Goal: Information Seeking & Learning: Learn about a topic

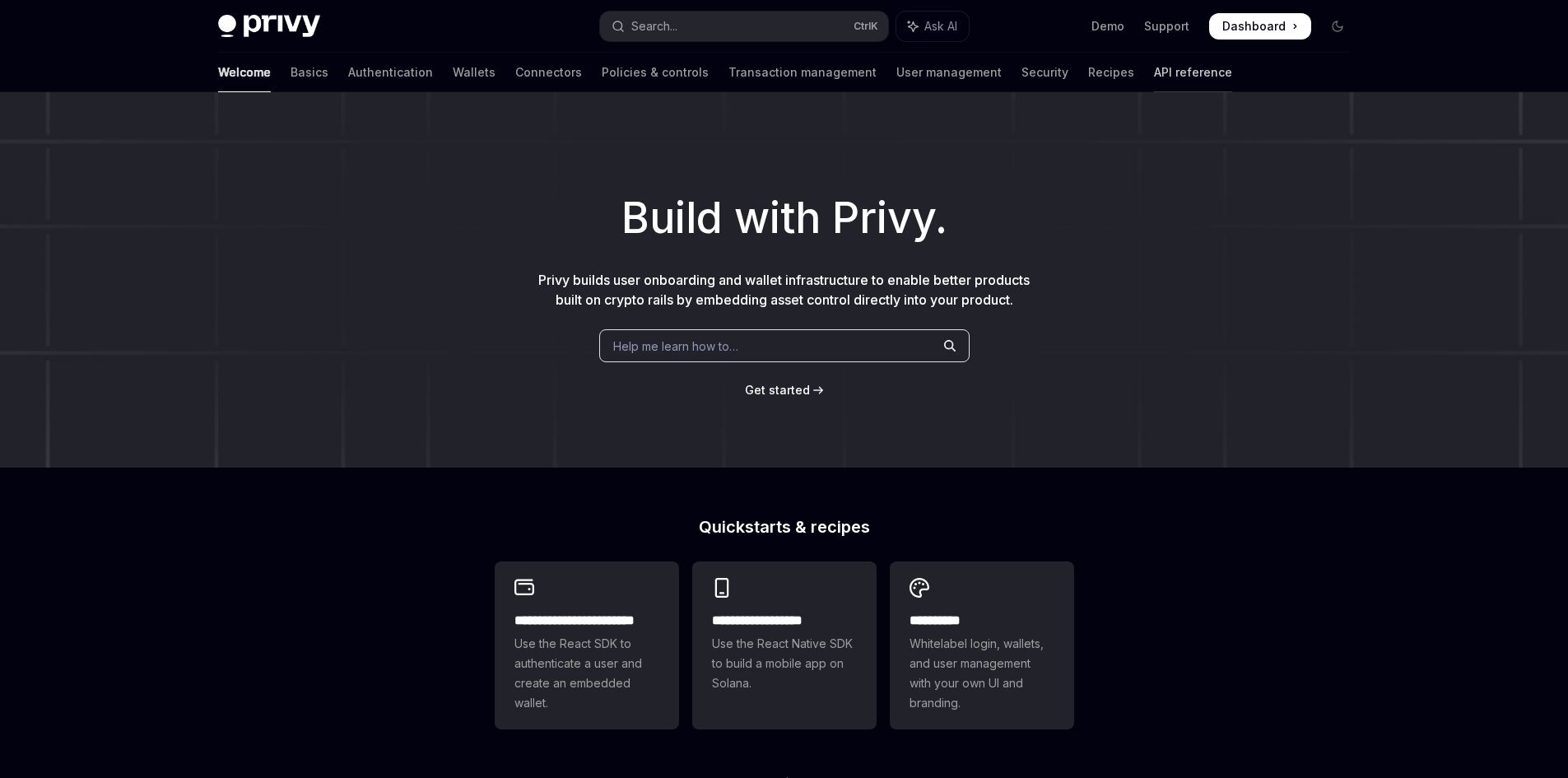
click at [1155, 70] on link "API reference" at bounding box center [1193, 73] width 78 height 40
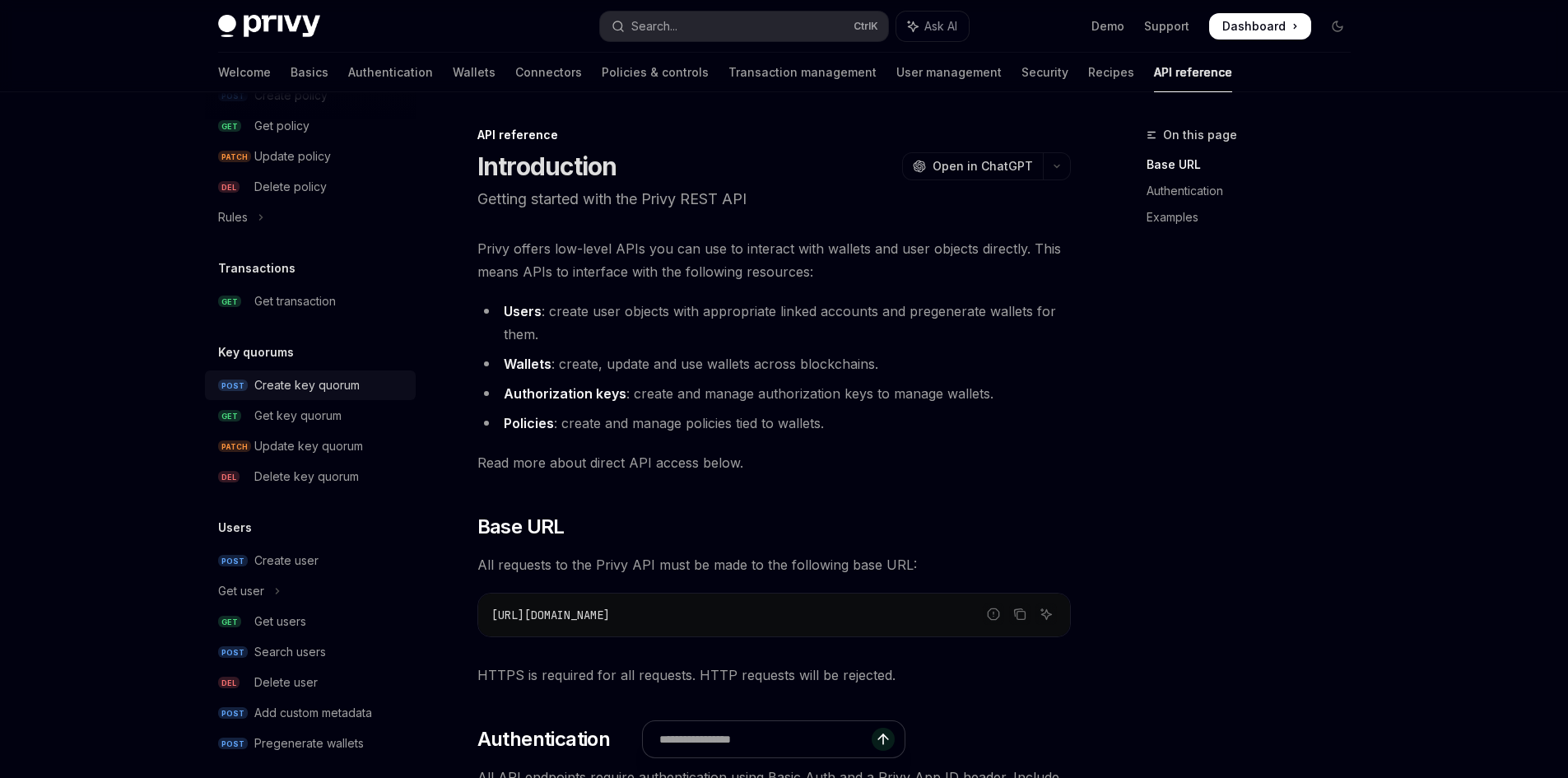
scroll to position [980, 0]
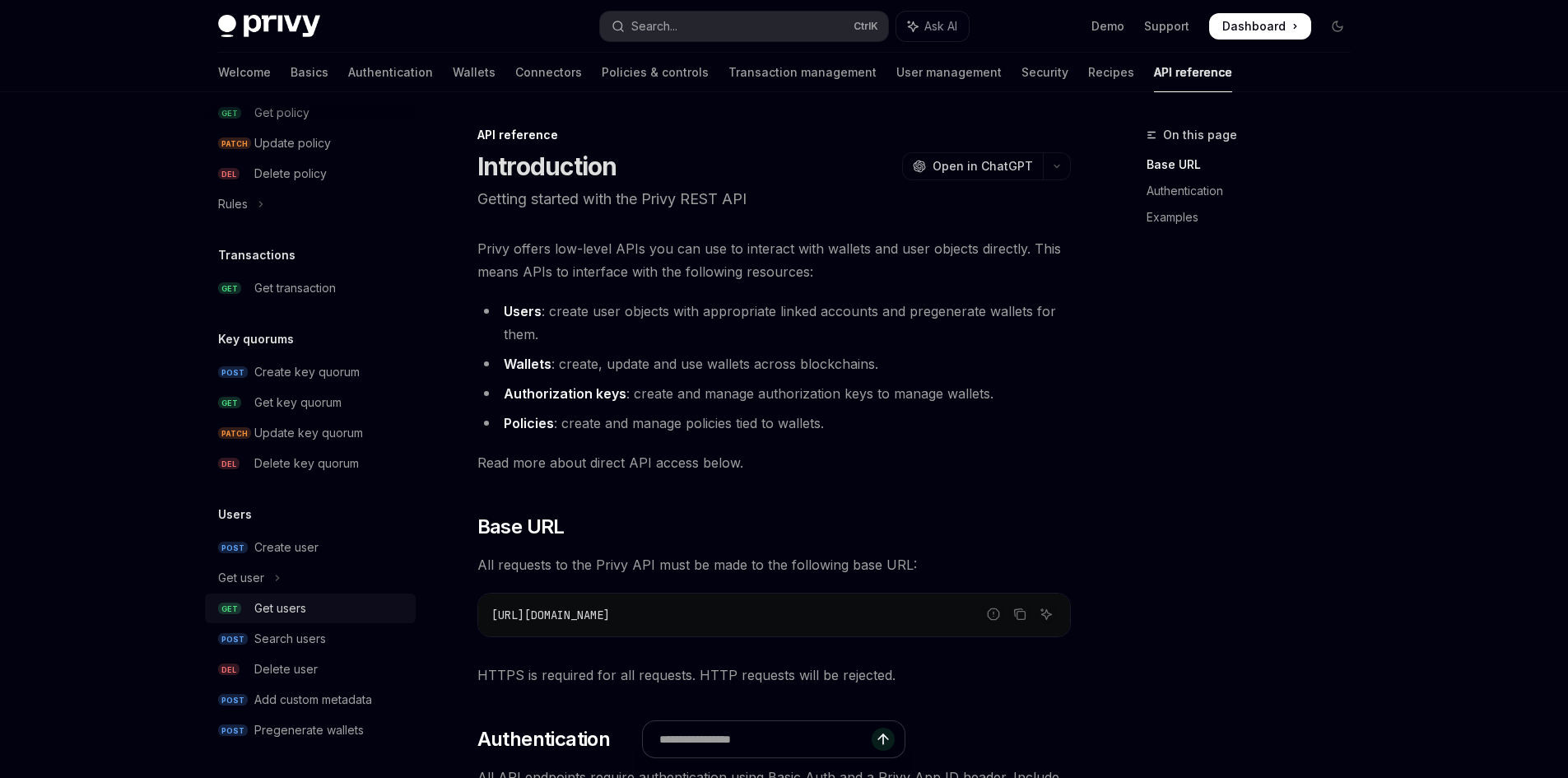
click at [280, 605] on div "Get users" at bounding box center [280, 608] width 52 height 20
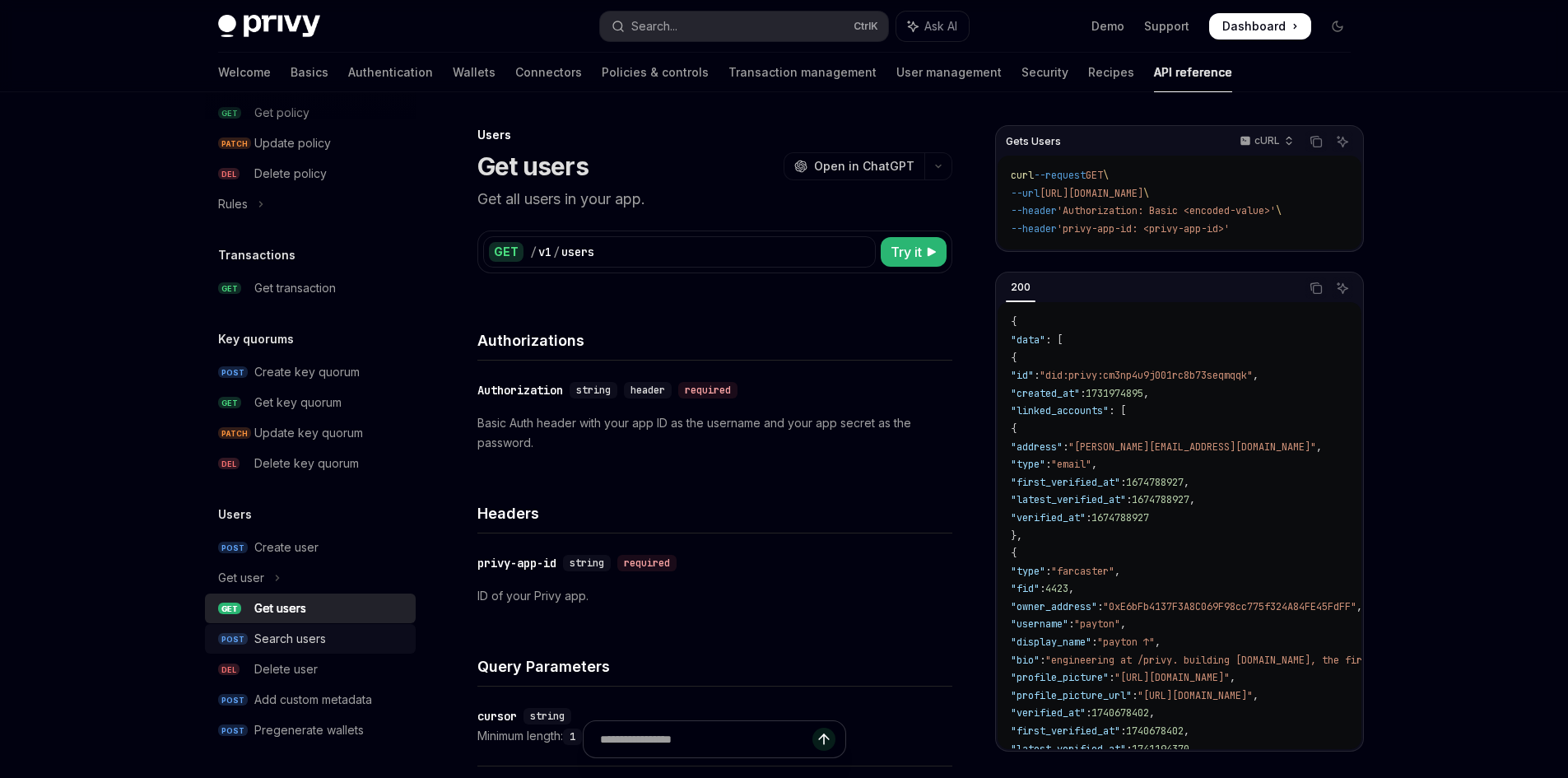
click at [293, 645] on div "Search users" at bounding box center [290, 639] width 72 height 20
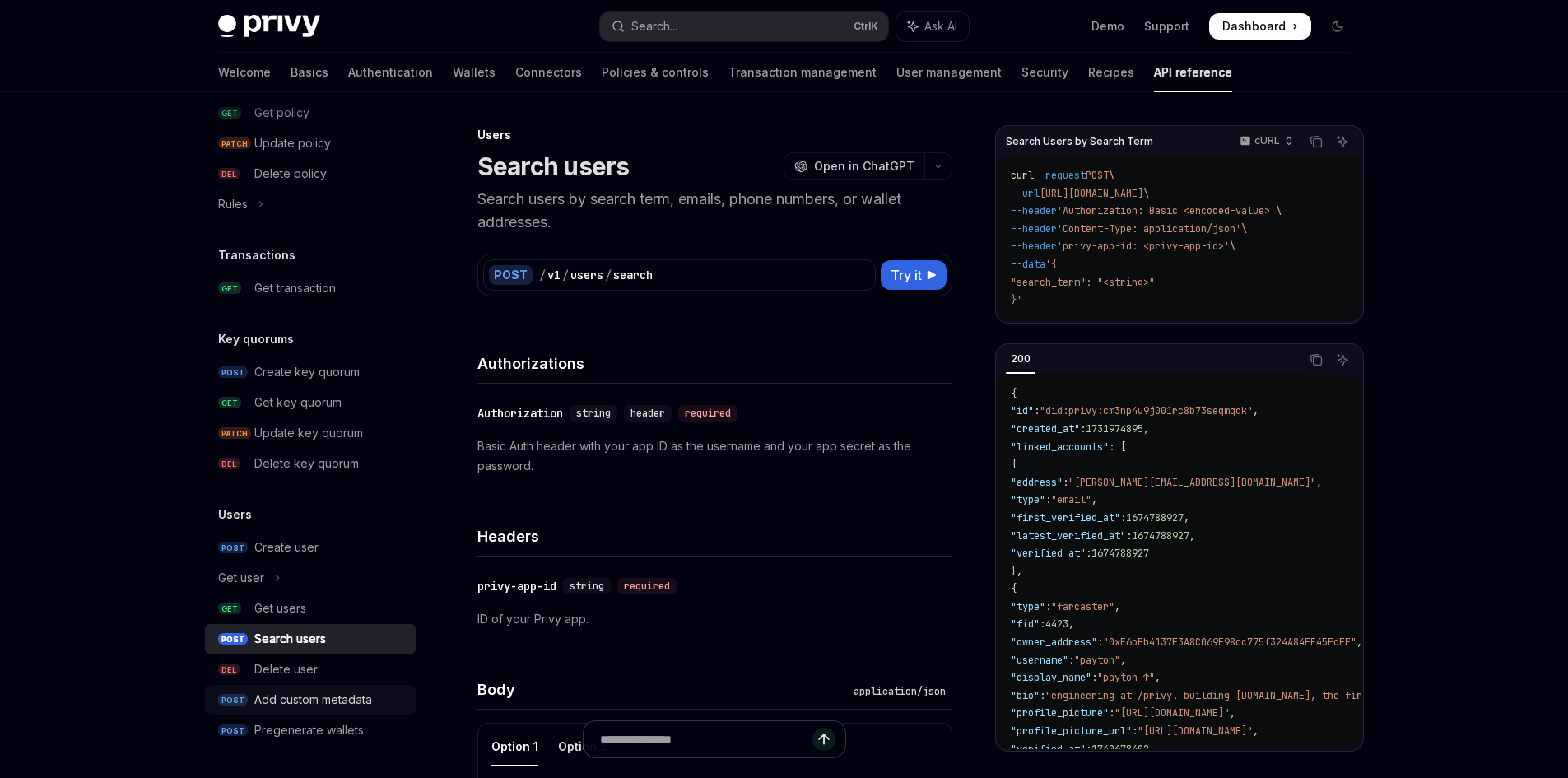
click at [315, 708] on div "Add custom metadata" at bounding box center [313, 700] width 117 height 20
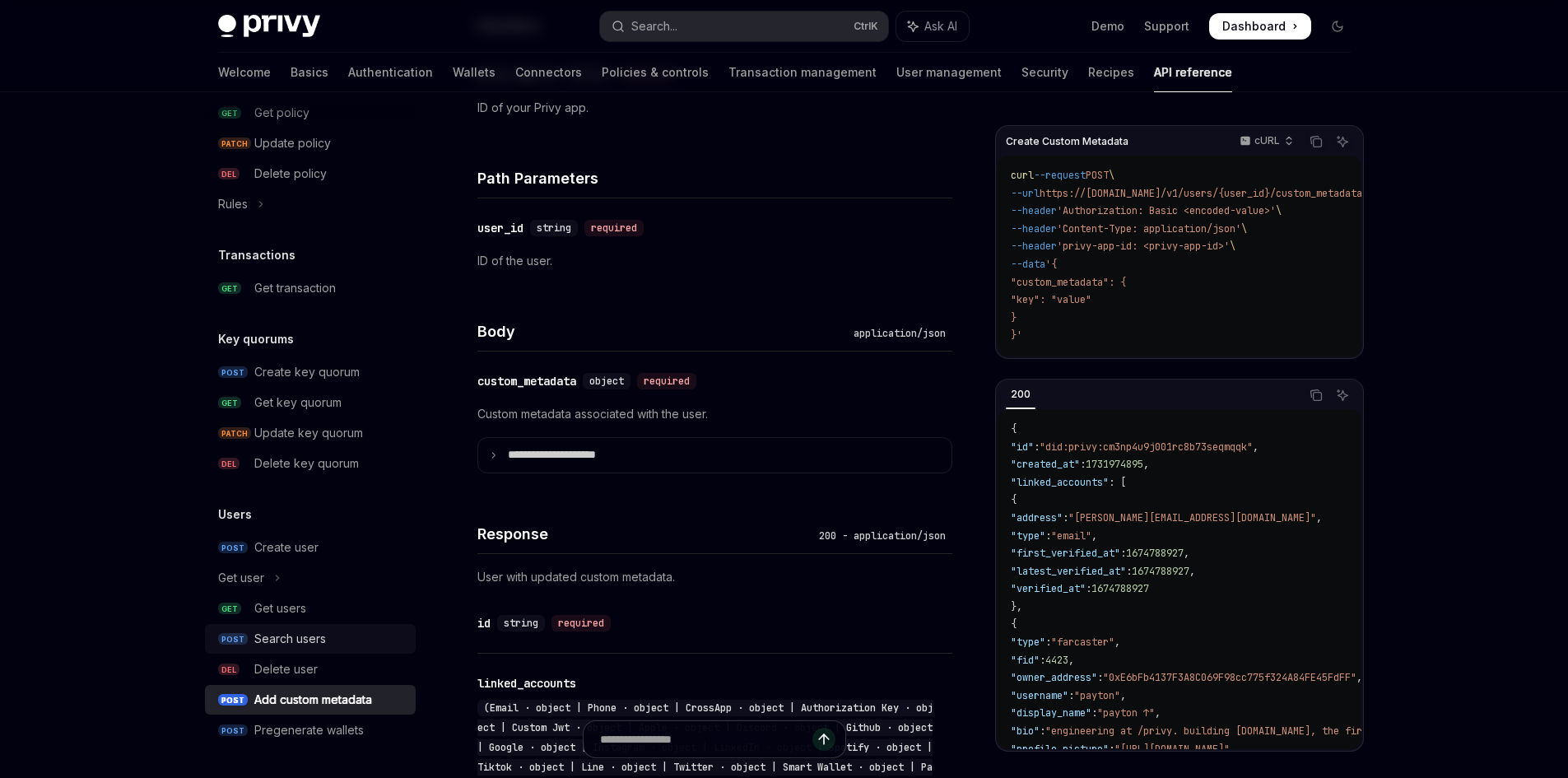
scroll to position [494, 0]
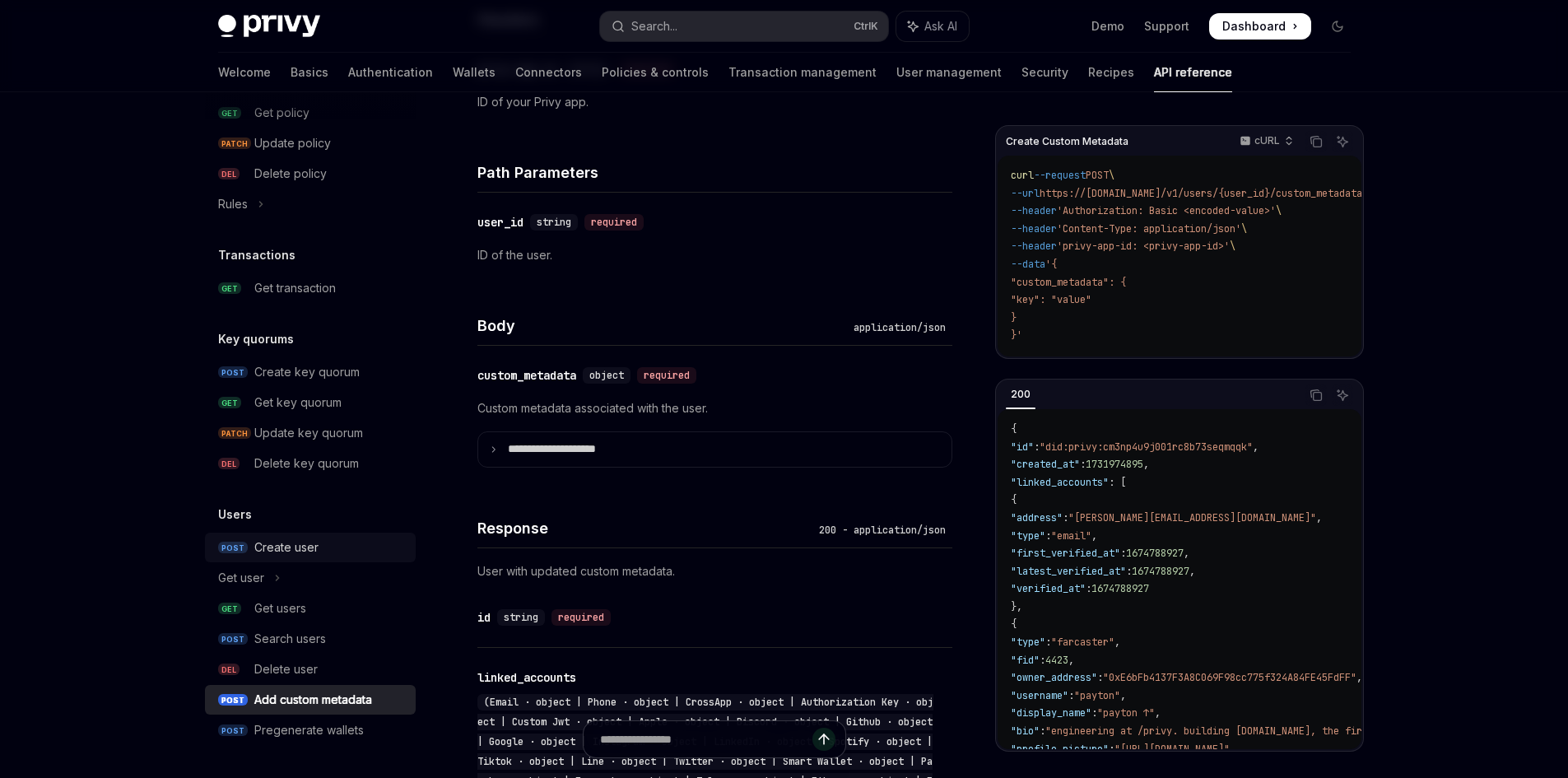
click at [281, 536] on link "POST Create user" at bounding box center [310, 547] width 211 height 30
type textarea "*"
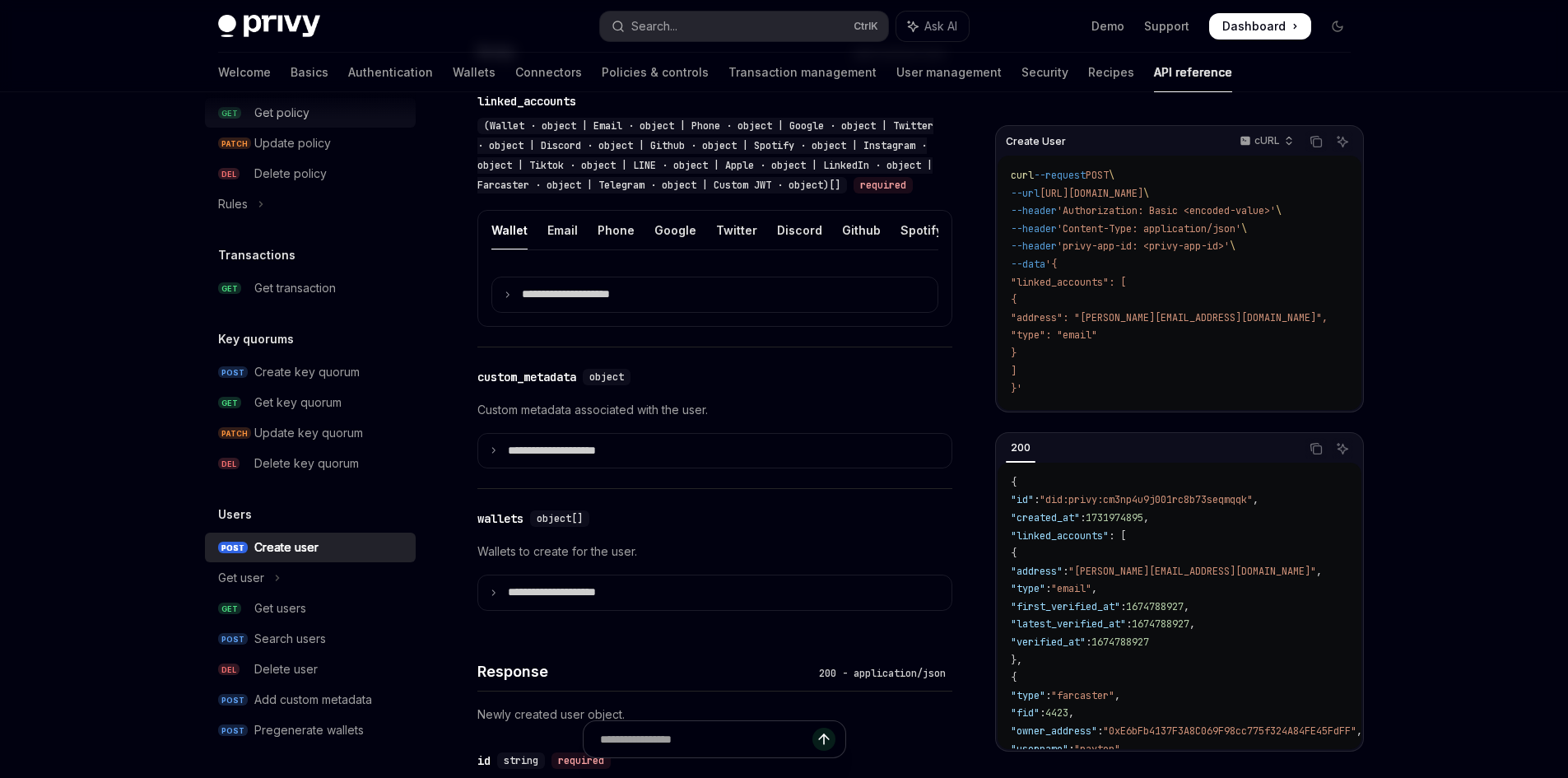
scroll to position [576, 0]
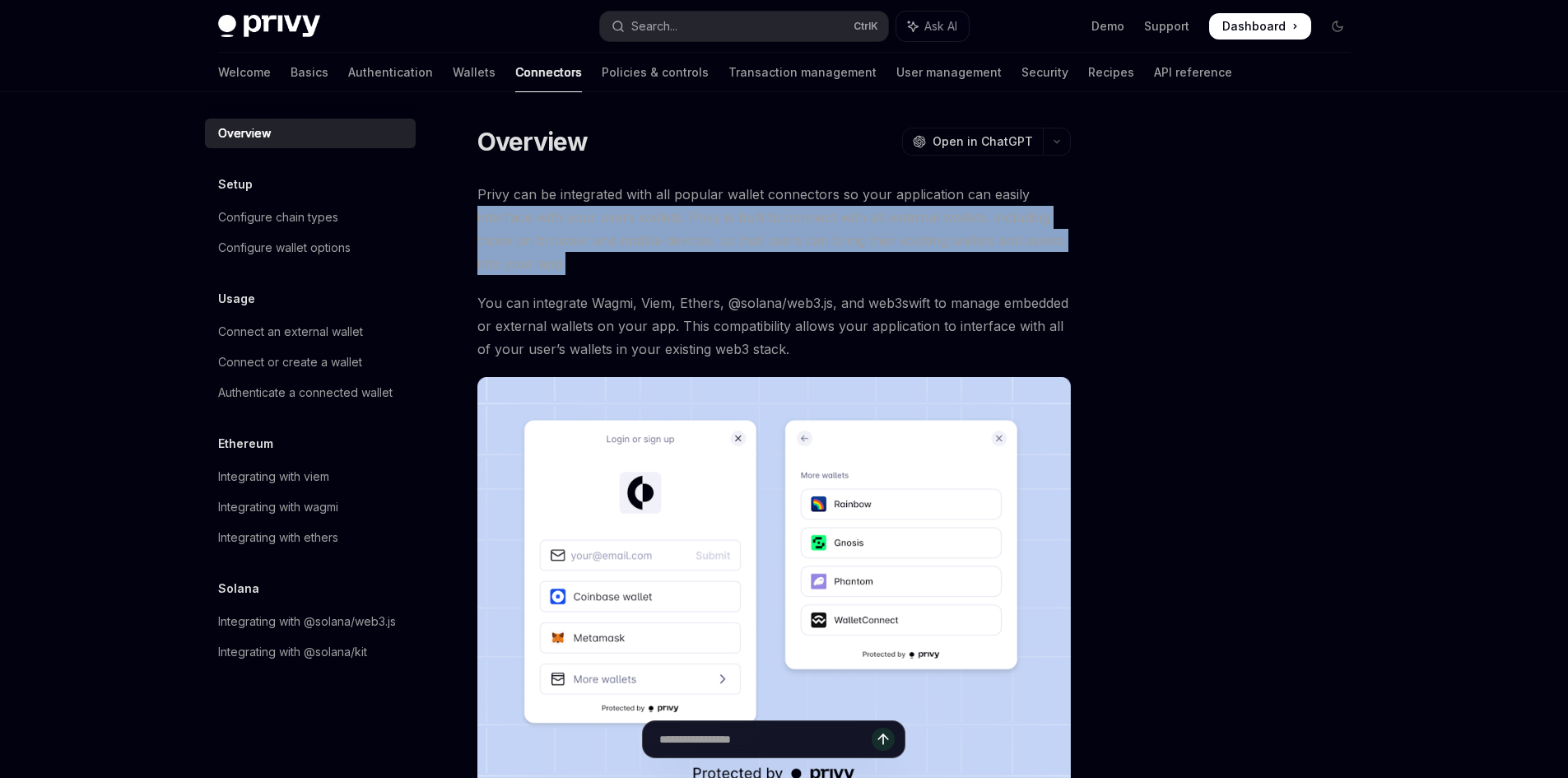
drag, startPoint x: 502, startPoint y: 214, endPoint x: 1104, endPoint y: 268, distance: 604.4
click at [1076, 261] on div "Overview OpenAI Open in ChatGPT OpenAI Open in ChatGPT Privy can be integrated …" at bounding box center [784, 579] width 1160 height 975
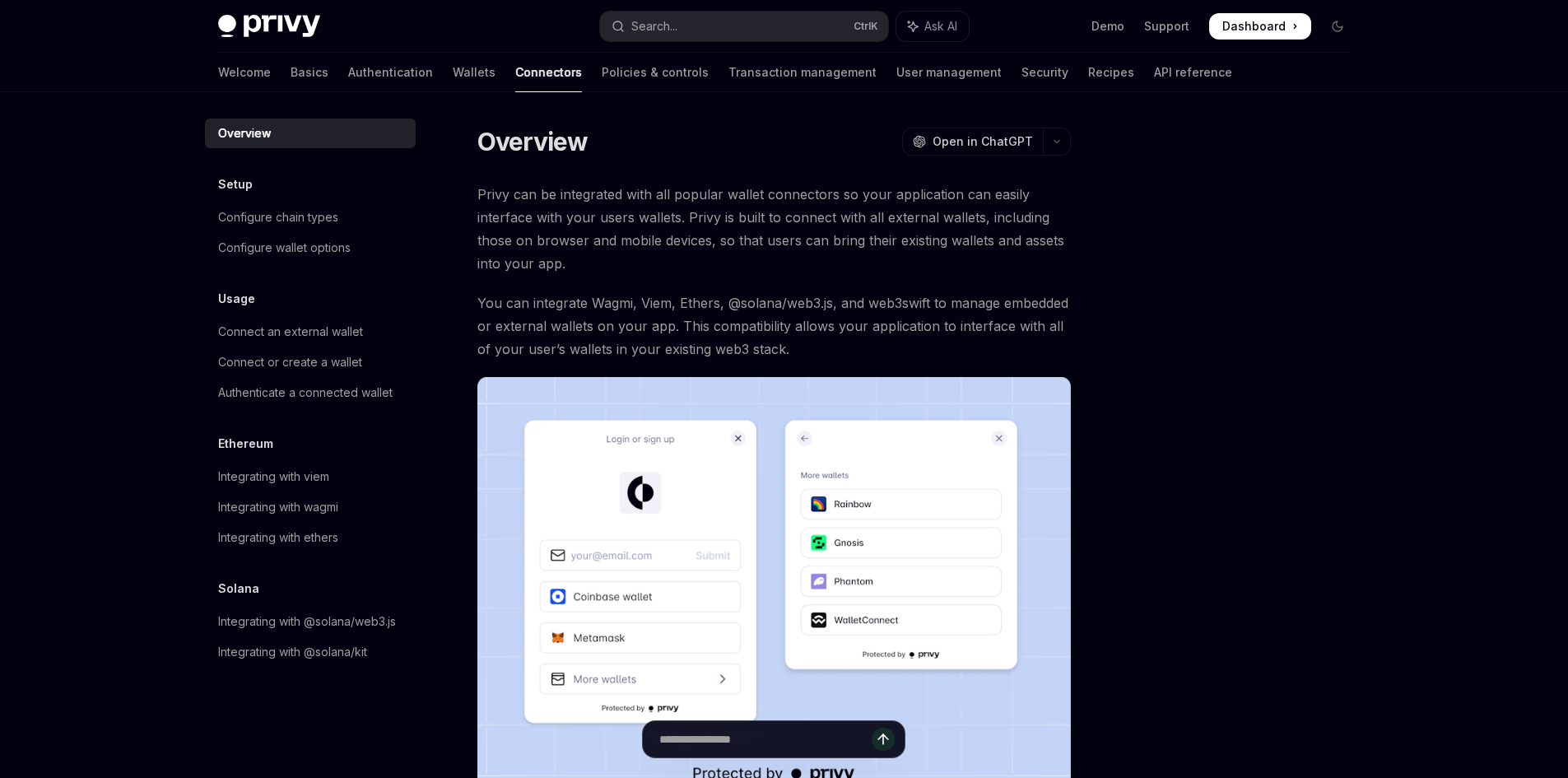
click at [1145, 279] on div at bounding box center [1239, 451] width 250 height 653
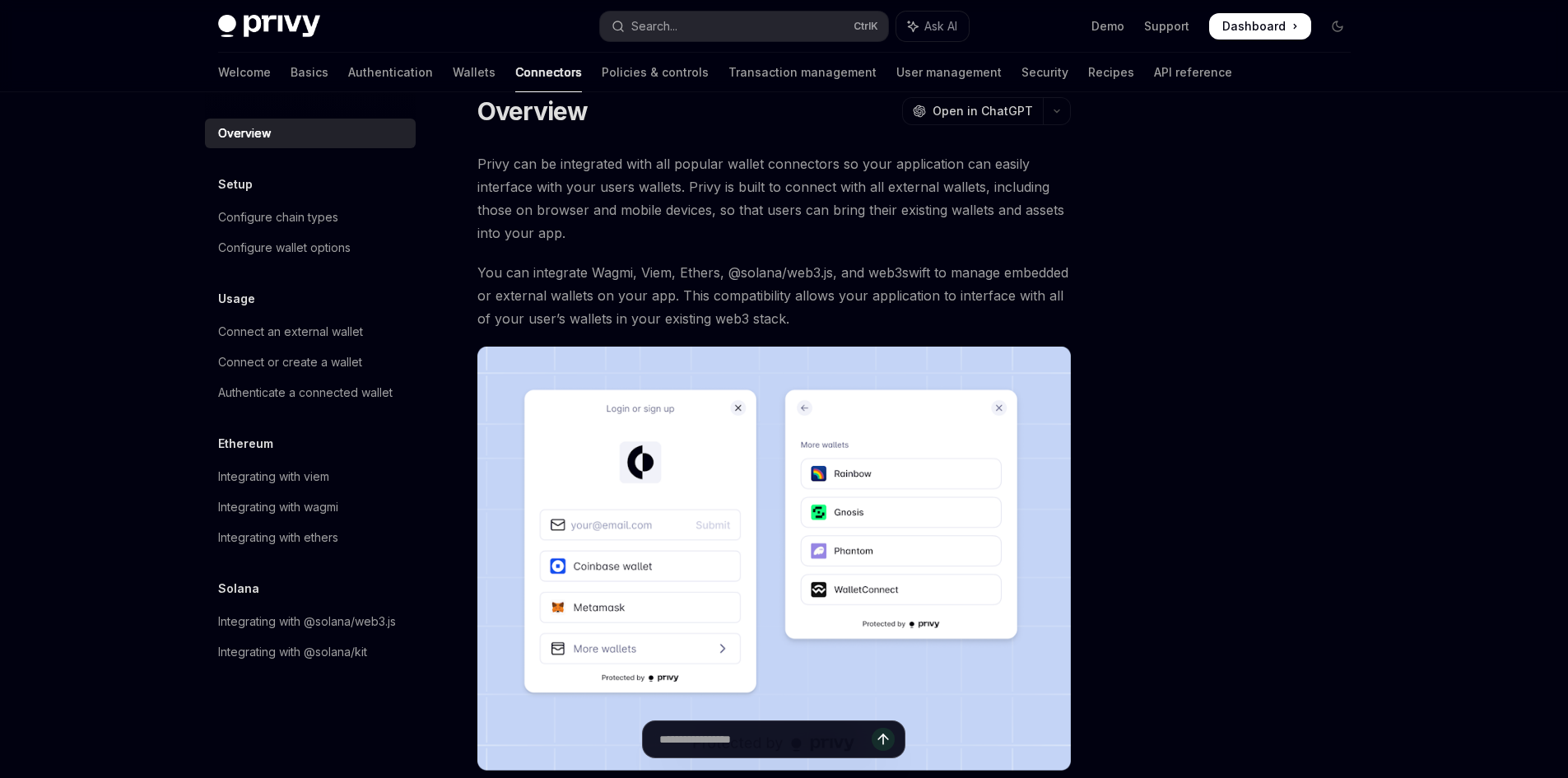
scroll to position [82, 0]
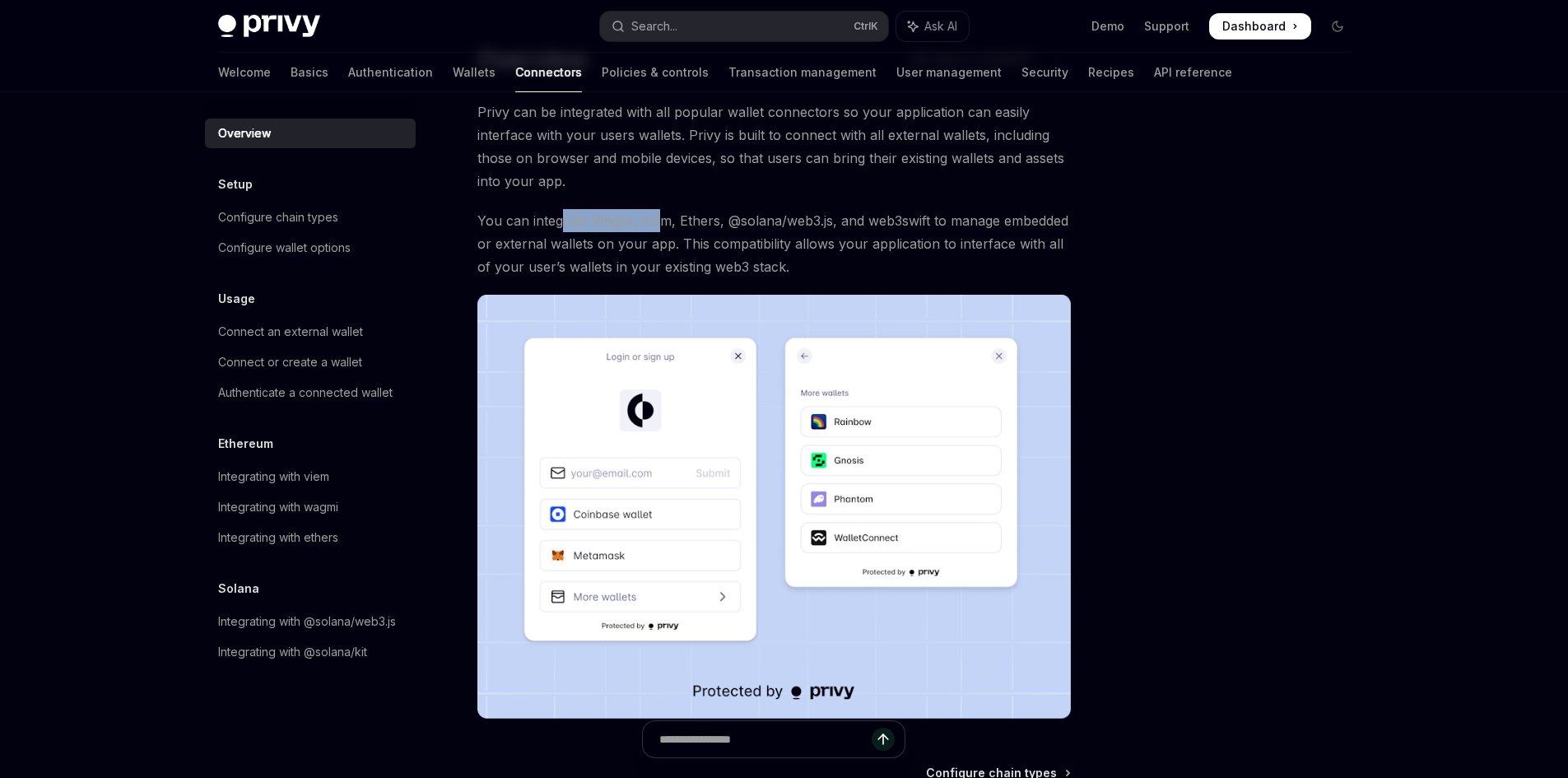
drag, startPoint x: 568, startPoint y: 209, endPoint x: 656, endPoint y: 219, distance: 88.6
click at [656, 219] on span "You can integrate Wagmi, Viem, Ethers, @solana/web3.js, and web3swift to manage…" at bounding box center [774, 243] width 593 height 70
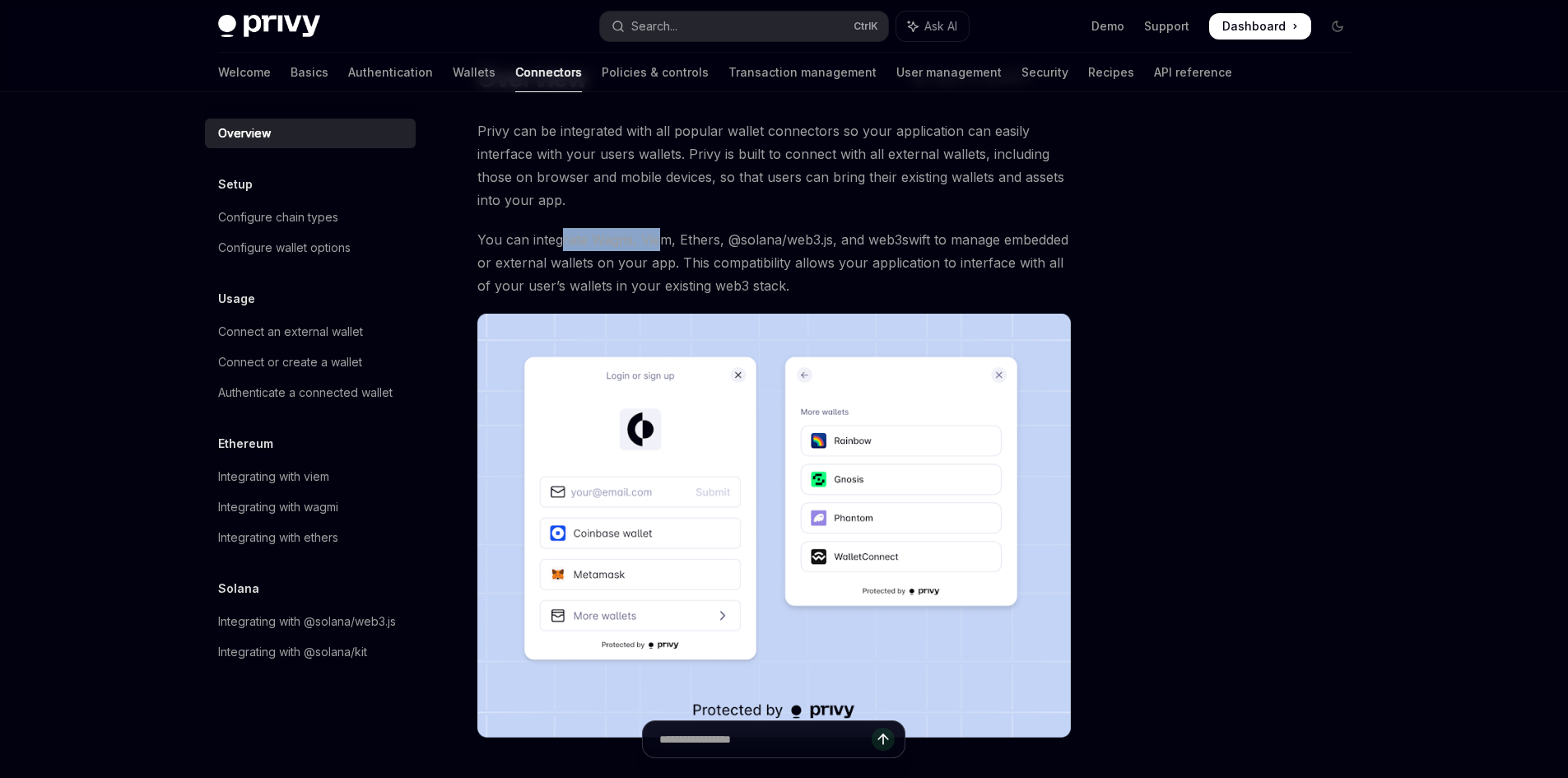
scroll to position [0, 0]
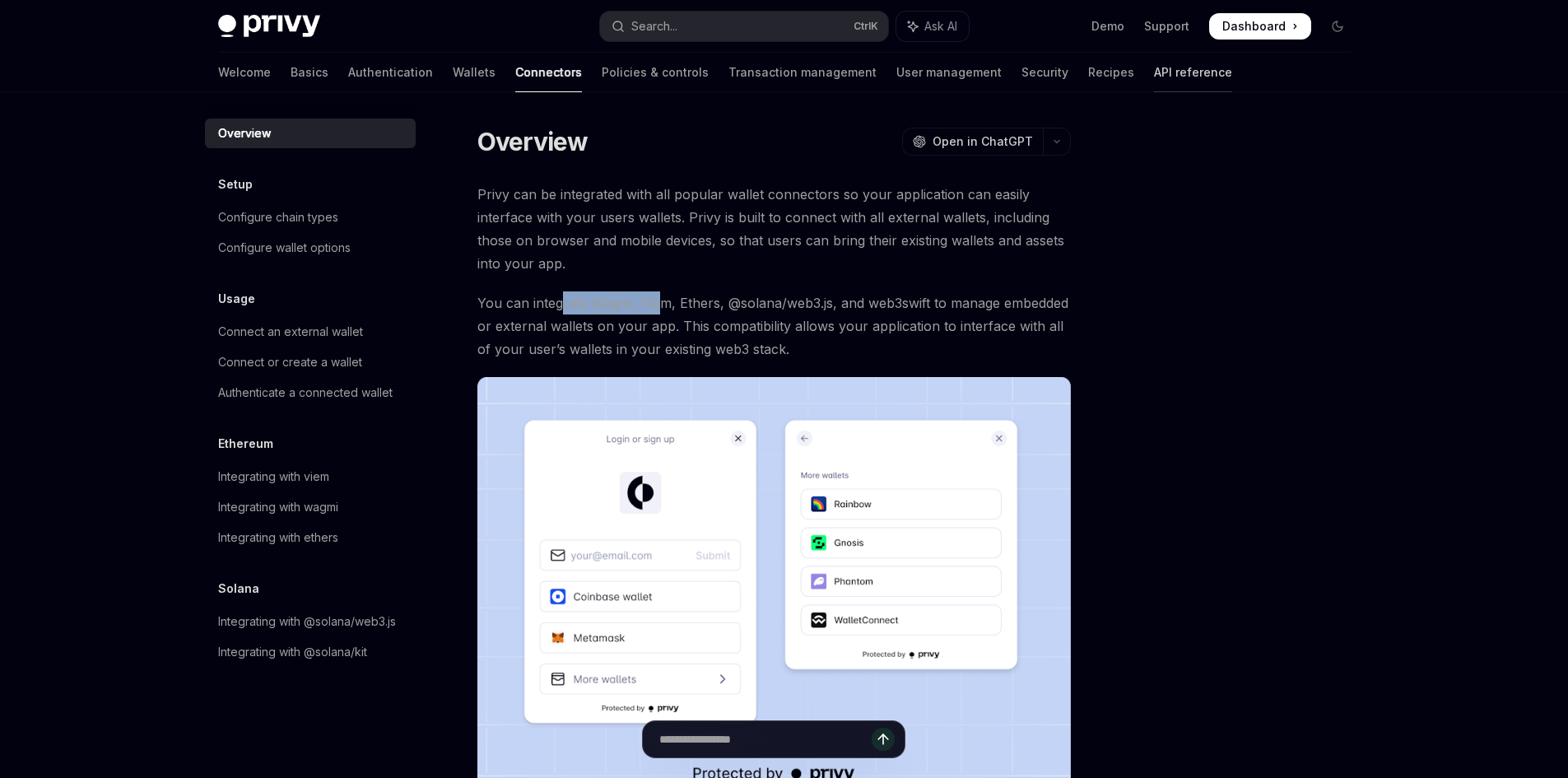
click at [1155, 72] on link "API reference" at bounding box center [1193, 73] width 78 height 40
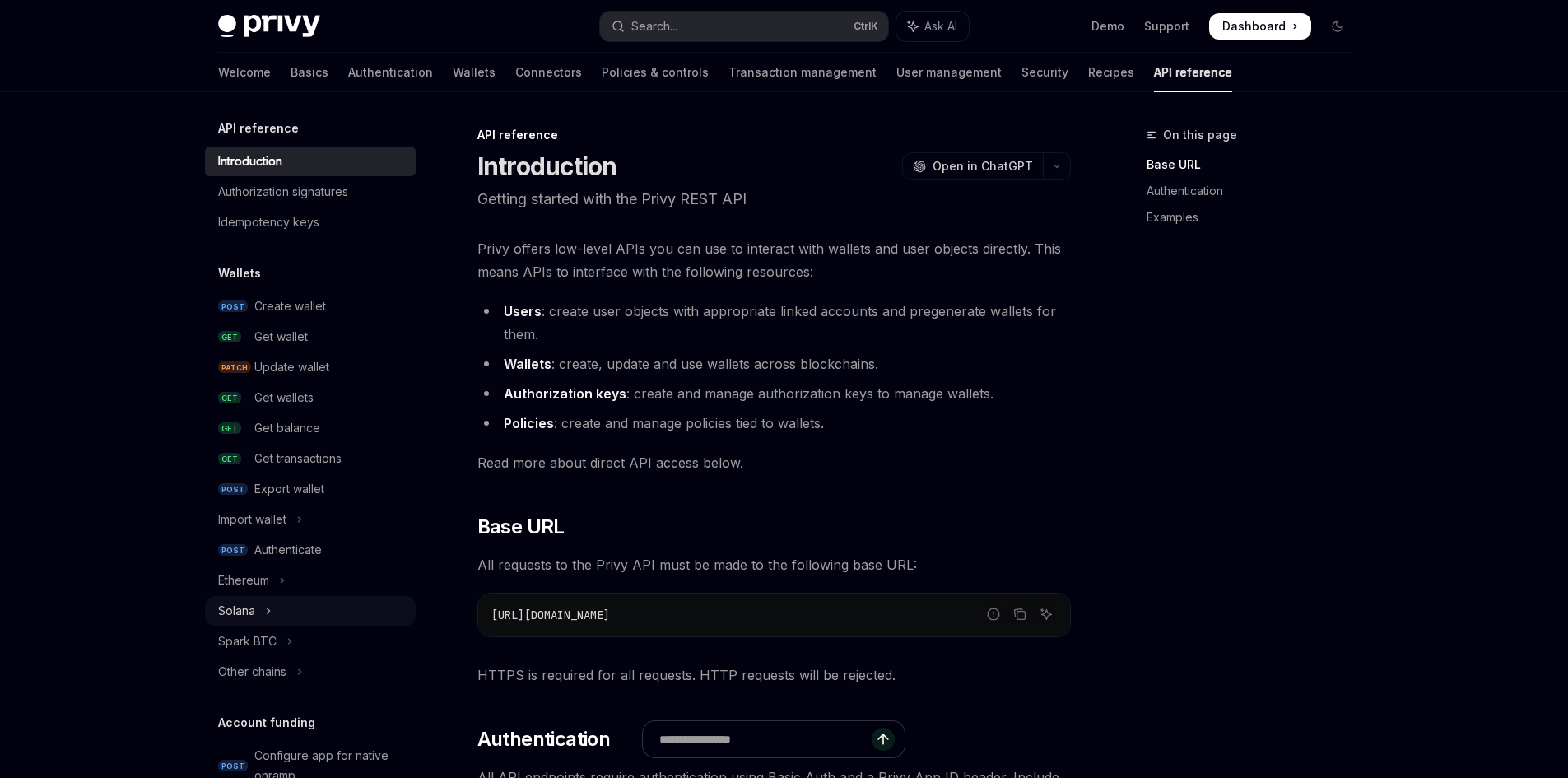
click at [229, 606] on div "Solana" at bounding box center [236, 611] width 37 height 20
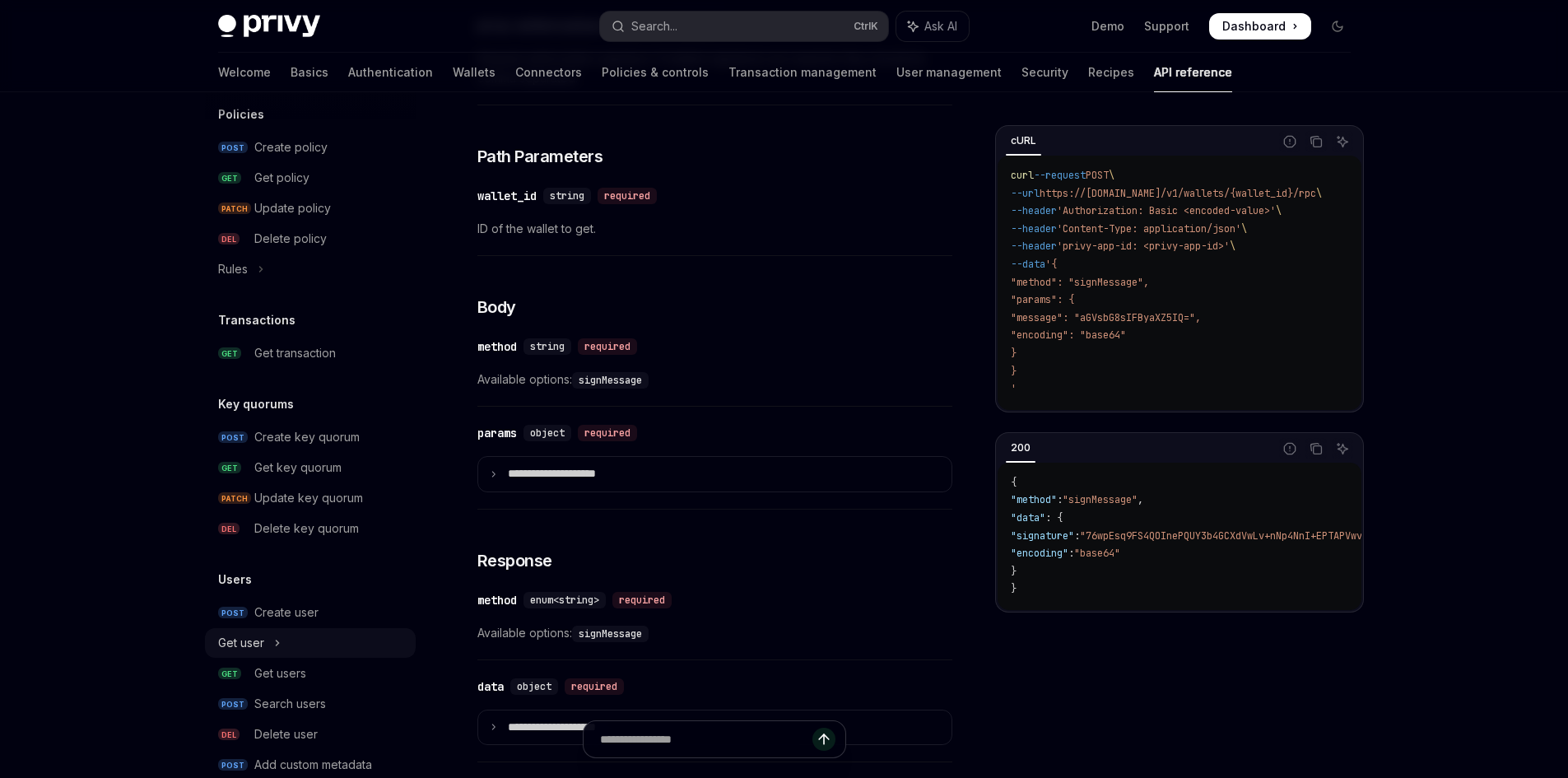
scroll to position [1071, 0]
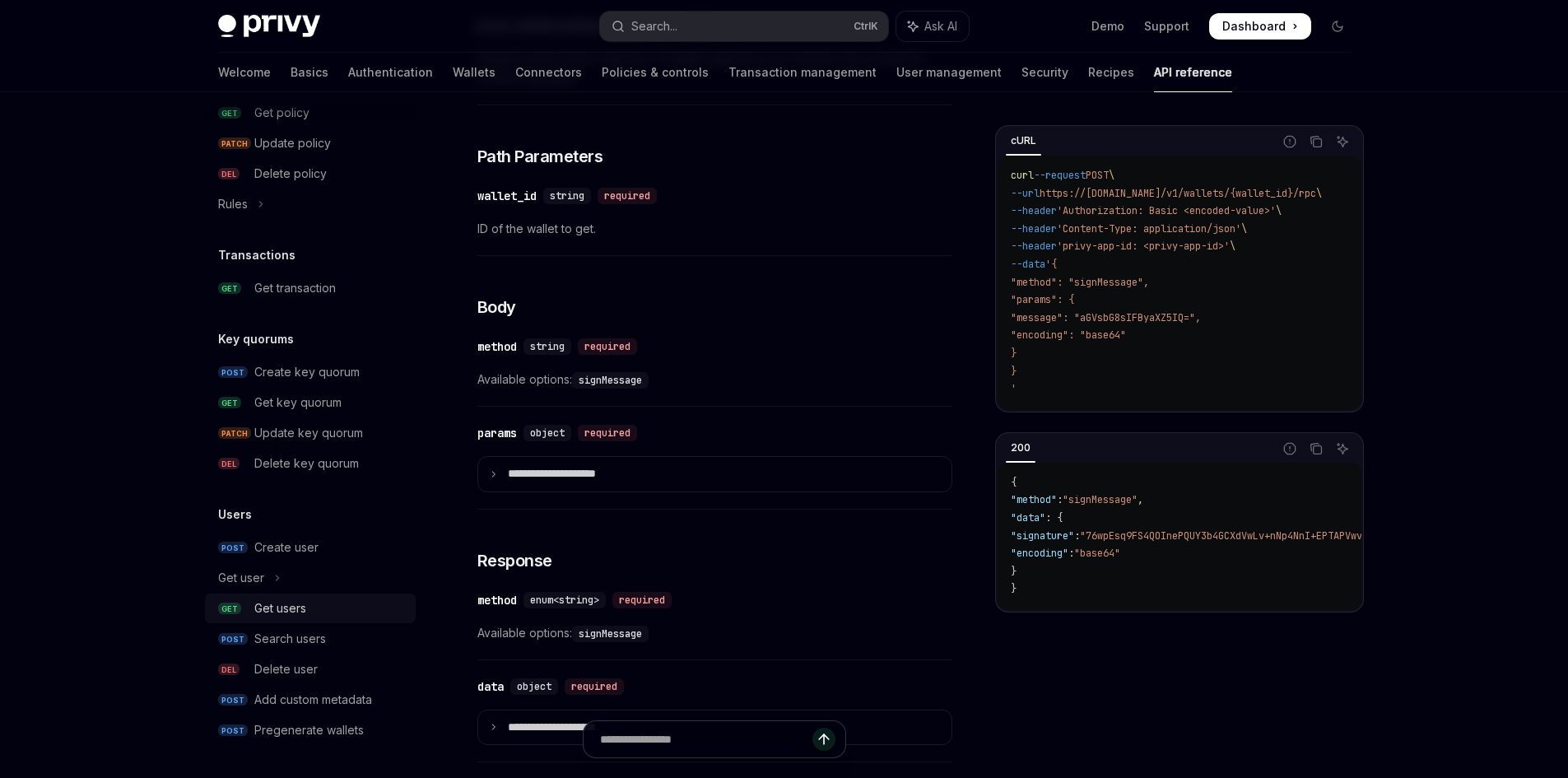
click at [275, 612] on div "Get users" at bounding box center [280, 608] width 52 height 20
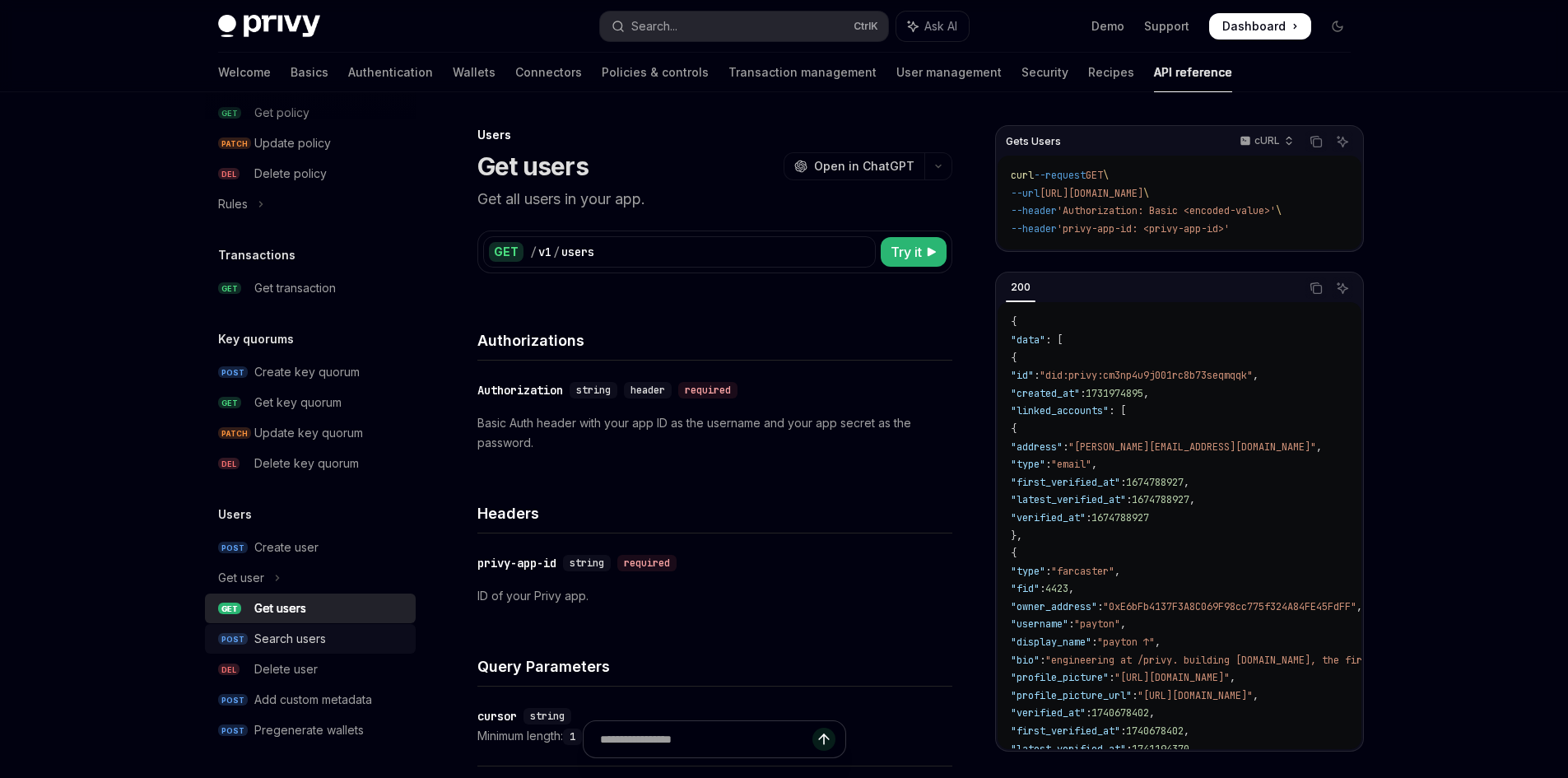
click at [314, 647] on div "Search users" at bounding box center [290, 639] width 72 height 20
type textarea "*"
